Goal: Task Accomplishment & Management: Manage account settings

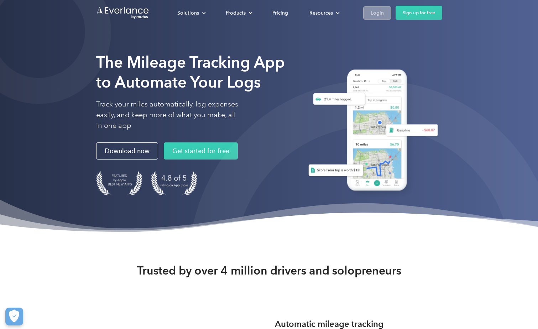
click at [385, 12] on link "Login" at bounding box center [377, 12] width 28 height 13
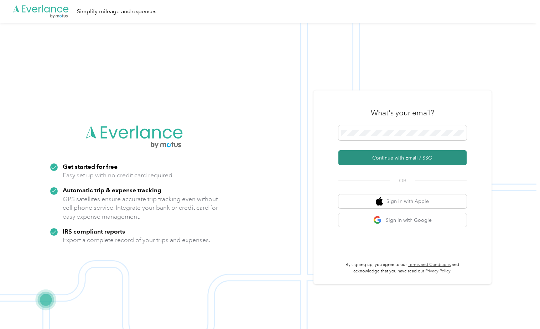
click at [379, 158] on button "Continue with Email / SSO" at bounding box center [402, 157] width 128 height 15
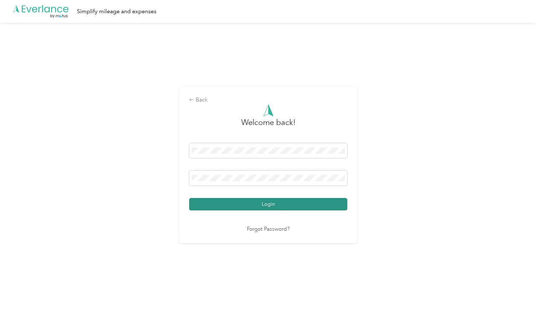
click at [230, 205] on button "Login" at bounding box center [268, 204] width 158 height 12
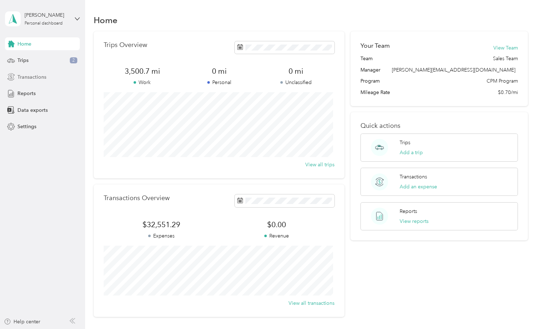
click at [35, 78] on span "Transactions" at bounding box center [31, 76] width 29 height 7
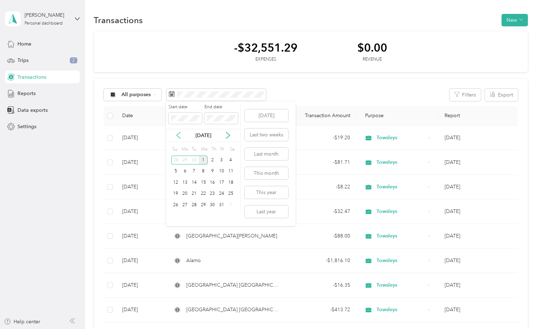
click at [178, 133] on icon at bounding box center [178, 135] width 7 height 7
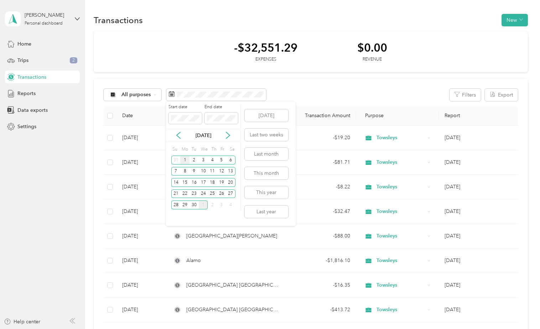
click at [186, 159] on div "1" at bounding box center [184, 160] width 9 height 9
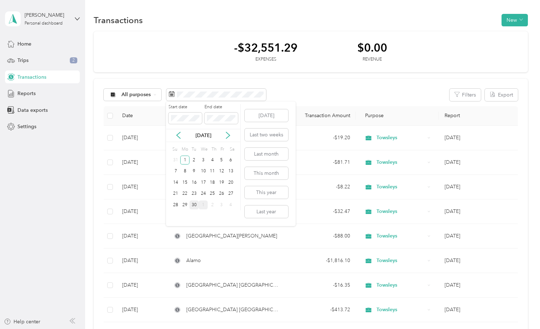
click at [195, 206] on div "30" at bounding box center [194, 205] width 9 height 9
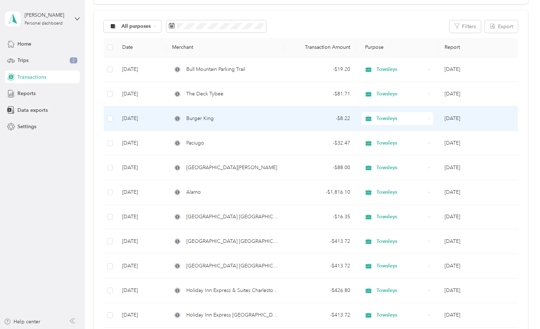
scroll to position [107, 0]
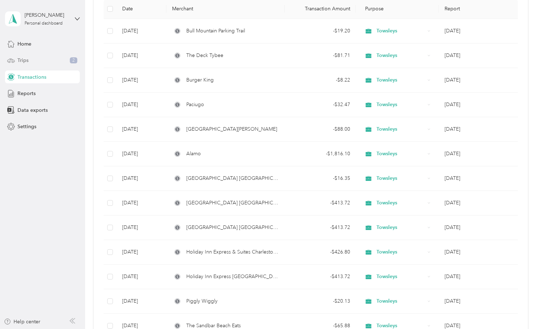
click at [32, 63] on div "Trips 2" at bounding box center [42, 60] width 75 height 13
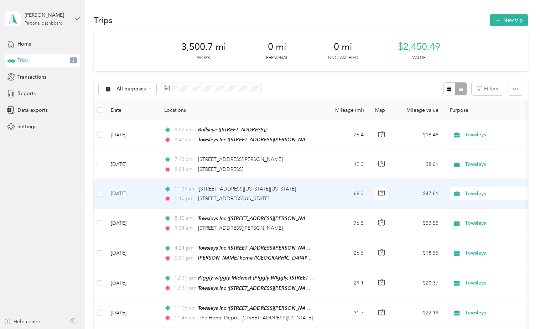
click at [134, 193] on td "[DATE]" at bounding box center [131, 194] width 53 height 29
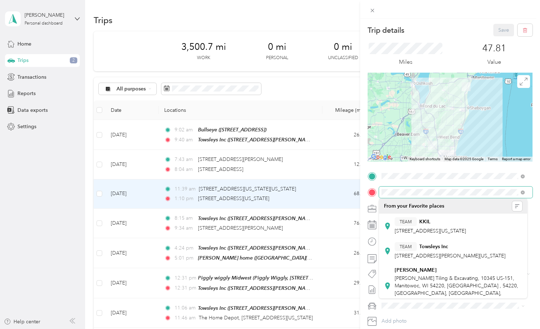
click at [374, 190] on div at bounding box center [450, 192] width 165 height 11
click at [279, 189] on div "Trip details Save This trip cannot be edited because it is either under review,…" at bounding box center [270, 164] width 540 height 329
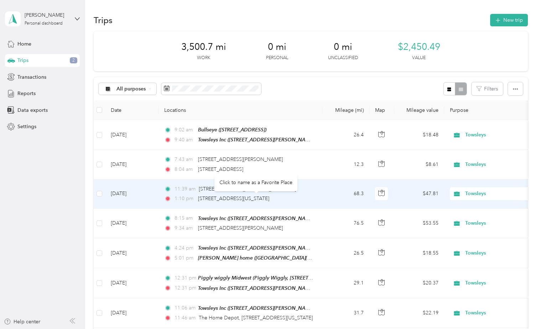
click at [269, 201] on div "[STREET_ADDRESS][US_STATE]" at bounding box center [233, 199] width 71 height 8
click at [269, 199] on span "[STREET_ADDRESS][US_STATE]" at bounding box center [233, 199] width 71 height 6
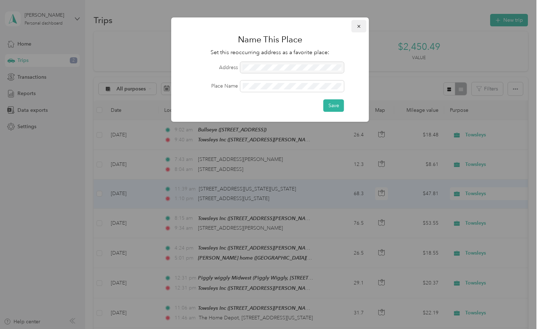
click at [358, 23] on span "button" at bounding box center [359, 26] width 5 height 6
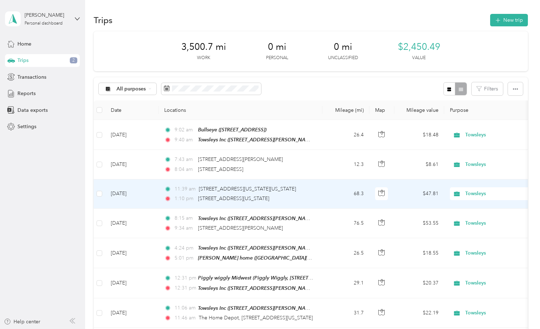
click at [132, 193] on td "[DATE]" at bounding box center [131, 194] width 53 height 29
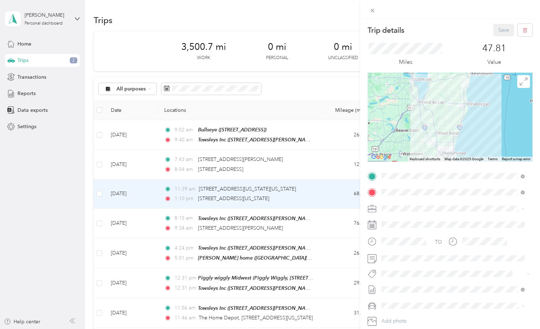
click at [227, 250] on div "Trip details Save This trip cannot be edited because it is either under review,…" at bounding box center [270, 164] width 540 height 329
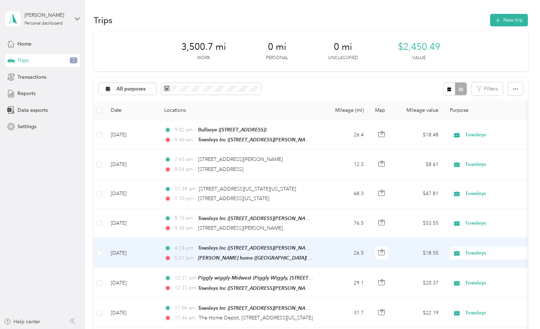
click at [227, 250] on div "Towsleys Inc ([STREET_ADDRESS][PERSON_NAME][US_STATE])" at bounding box center [256, 248] width 116 height 8
click at [222, 248] on span "Towsleys Inc ([STREET_ADDRESS][PERSON_NAME][US_STATE])" at bounding box center [269, 248] width 143 height 6
click at [124, 253] on td "[DATE]" at bounding box center [131, 253] width 53 height 30
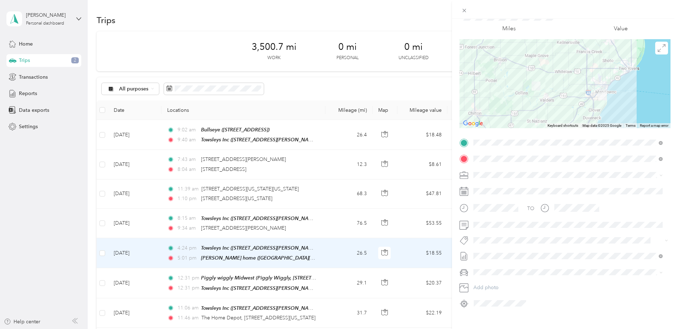
scroll to position [45, 0]
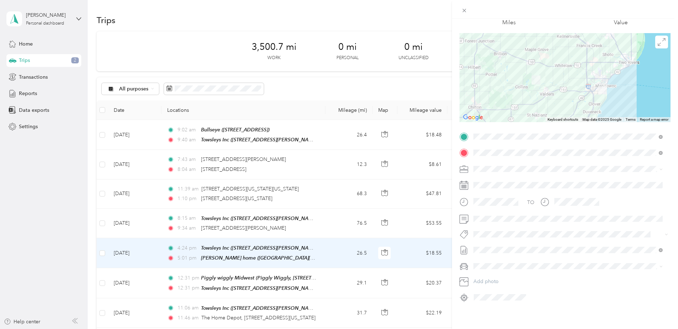
click at [204, 88] on div "Trip details Save This trip cannot be edited because it is either under review,…" at bounding box center [339, 164] width 678 height 329
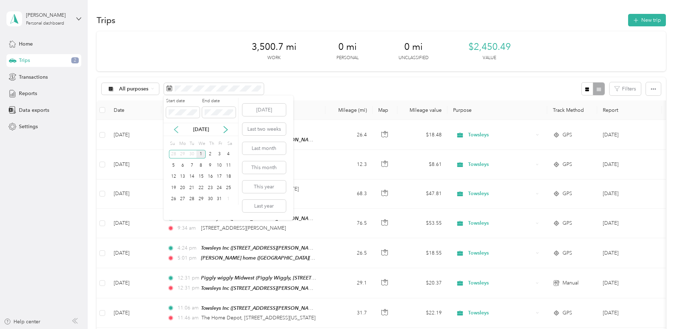
click at [176, 130] on icon at bounding box center [175, 129] width 7 height 7
click at [185, 154] on div "1" at bounding box center [182, 154] width 9 height 9
click at [191, 200] on div "30" at bounding box center [191, 199] width 9 height 9
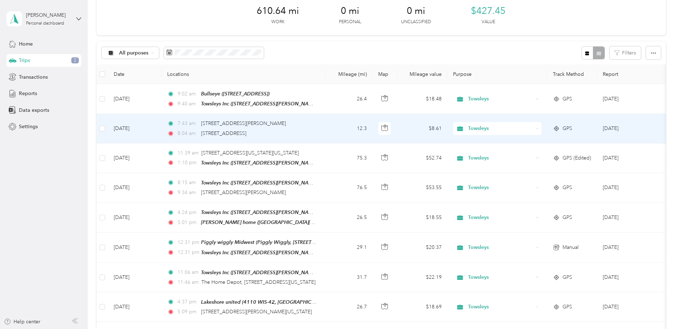
scroll to position [36, 0]
